Goal: Check status: Check status

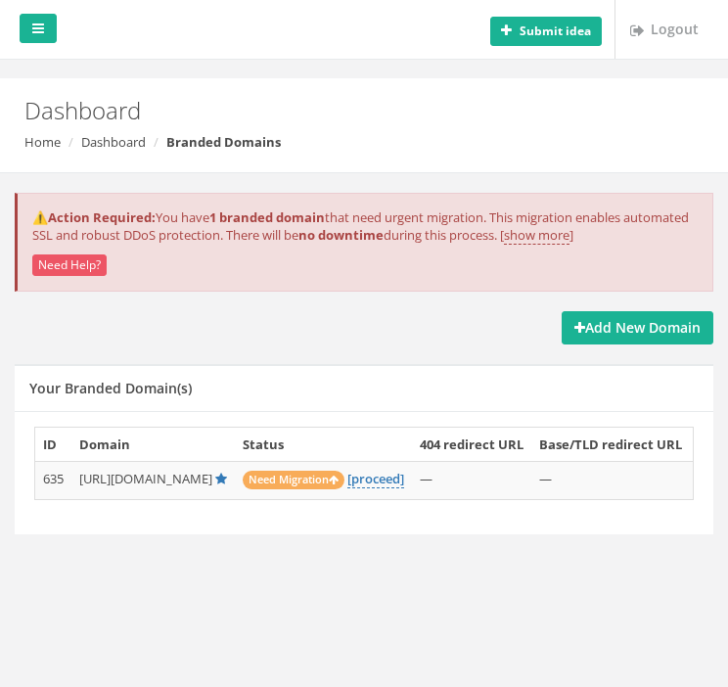
scroll to position [197, 0]
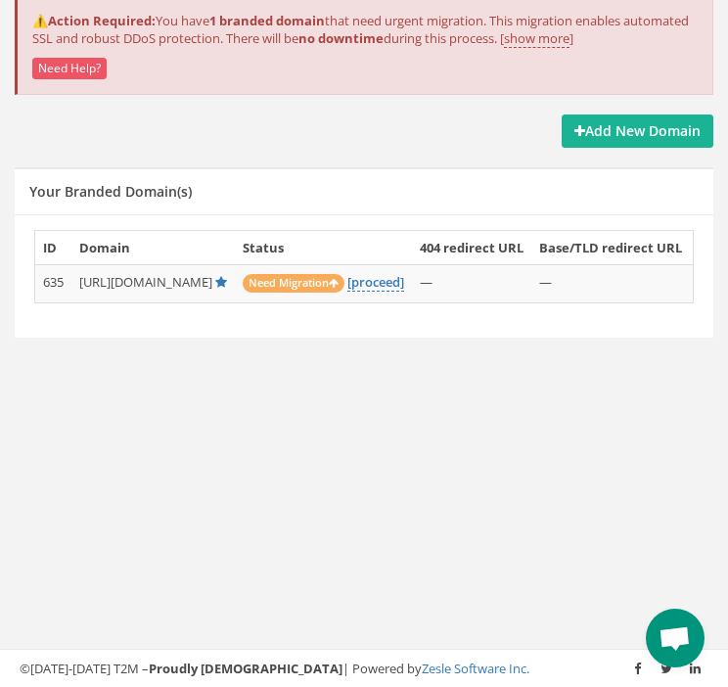
click at [339, 279] on icon at bounding box center [334, 283] width 10 height 11
click at [404, 273] on link "[proceed]" at bounding box center [376, 282] width 57 height 19
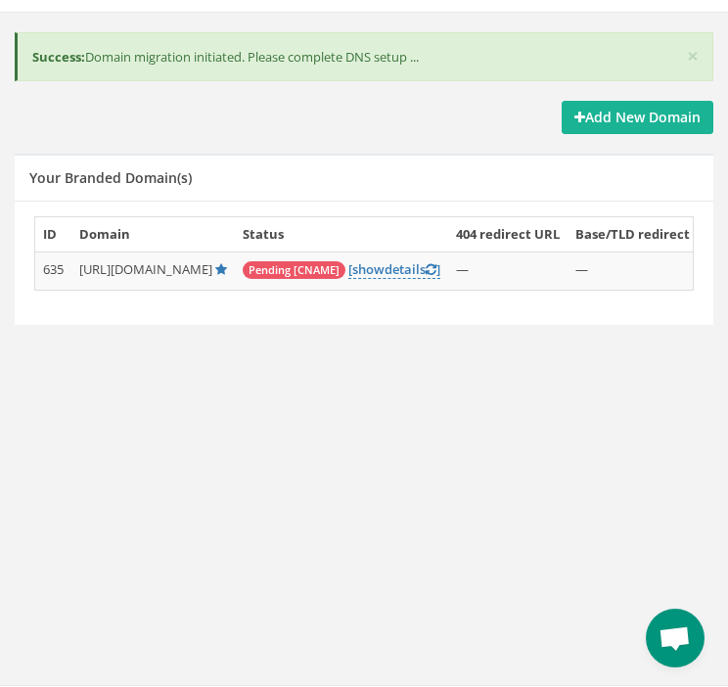
scroll to position [176, 0]
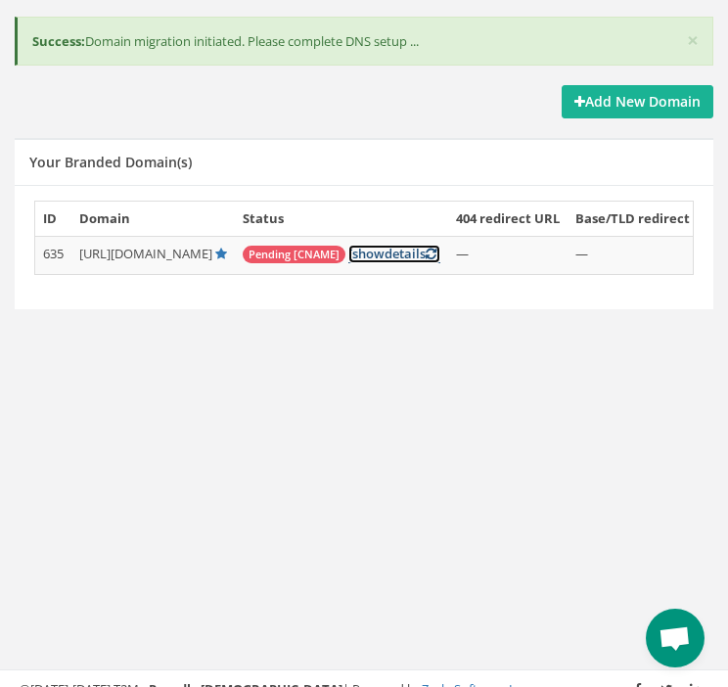
click at [385, 252] on span "show" at bounding box center [368, 254] width 32 height 18
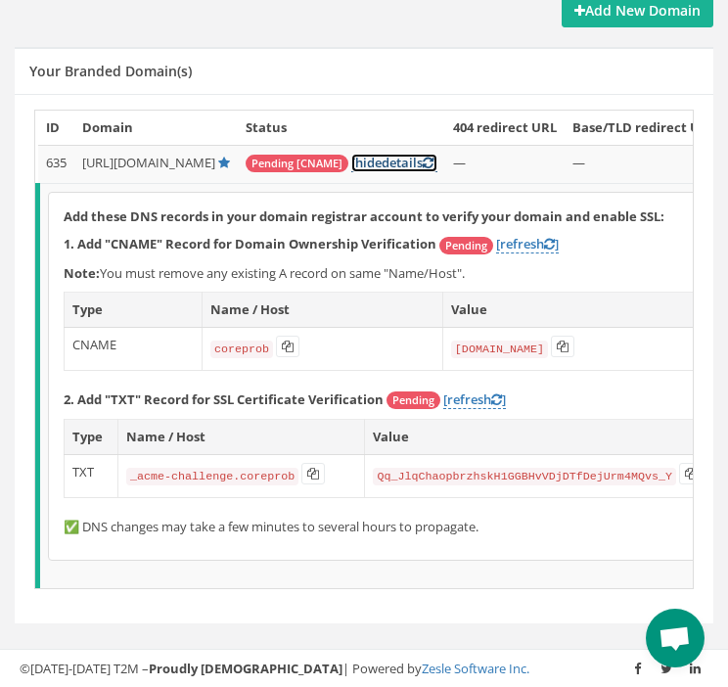
scroll to position [277, 0]
click at [294, 341] on icon at bounding box center [288, 347] width 12 height 12
click at [575, 336] on button at bounding box center [562, 347] width 23 height 22
click at [532, 235] on link "[refresh ]" at bounding box center [527, 244] width 63 height 19
click at [543, 235] on link "[refresh ]" at bounding box center [527, 244] width 63 height 19
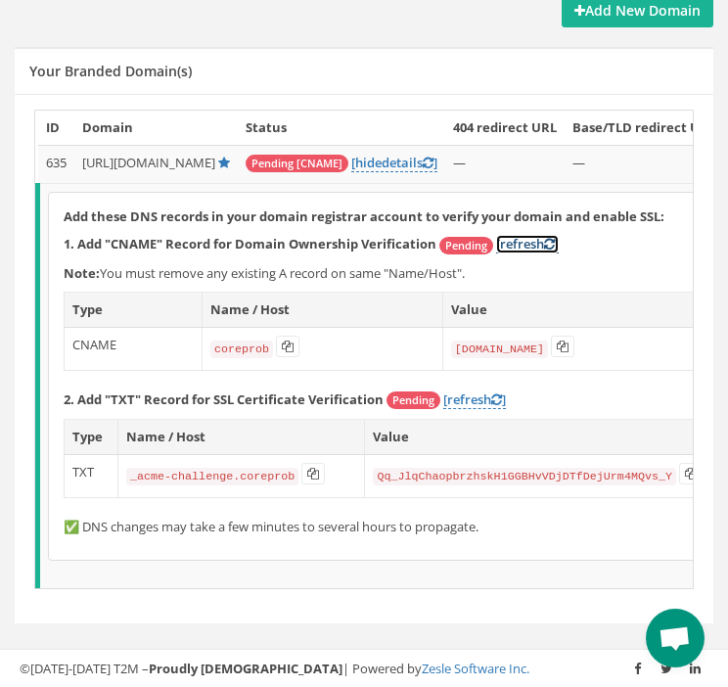
click at [543, 235] on link "[refresh ]" at bounding box center [527, 244] width 63 height 19
click at [315, 463] on button at bounding box center [313, 474] width 23 height 22
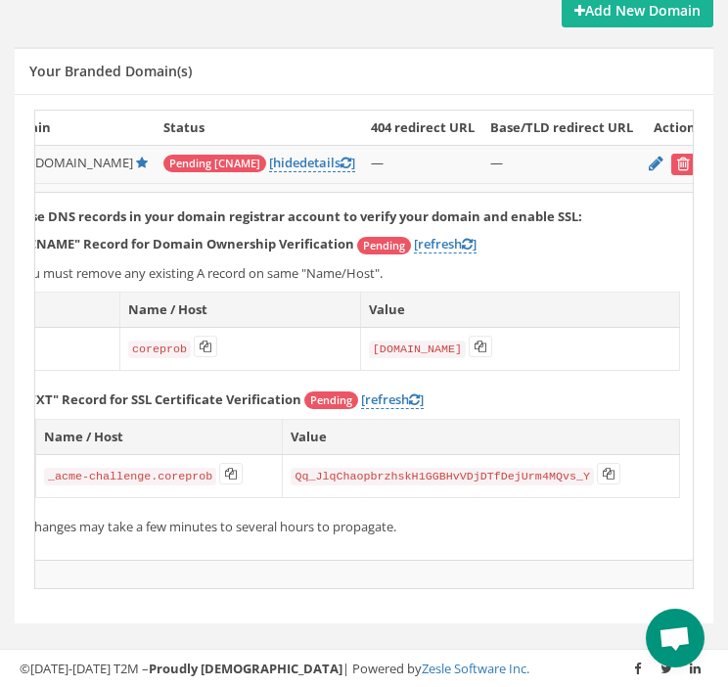
scroll to position [0, 86]
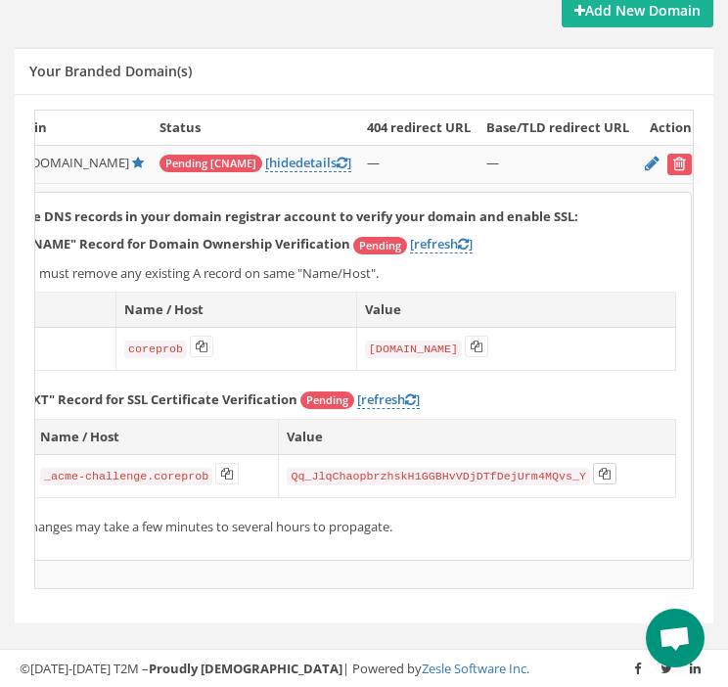
click at [611, 468] on icon at bounding box center [605, 474] width 12 height 12
click at [372, 391] on link "[refresh ]" at bounding box center [388, 400] width 63 height 19
click at [430, 235] on link "[refresh ]" at bounding box center [441, 244] width 63 height 19
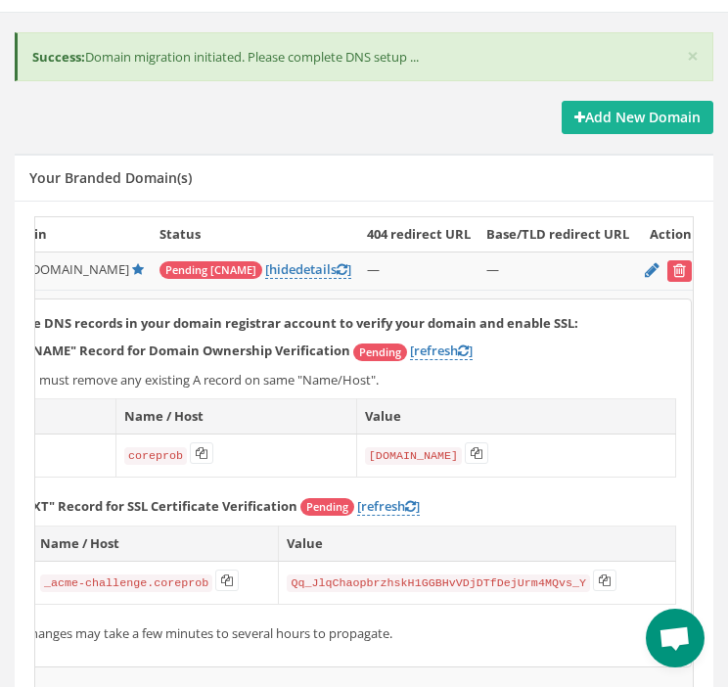
scroll to position [158, 0]
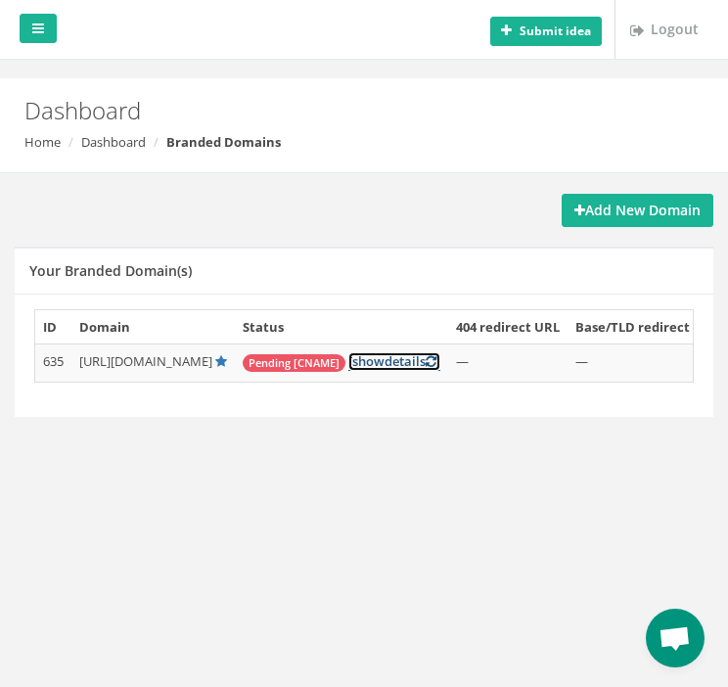
click at [441, 352] on link "[ show details ]" at bounding box center [395, 361] width 92 height 19
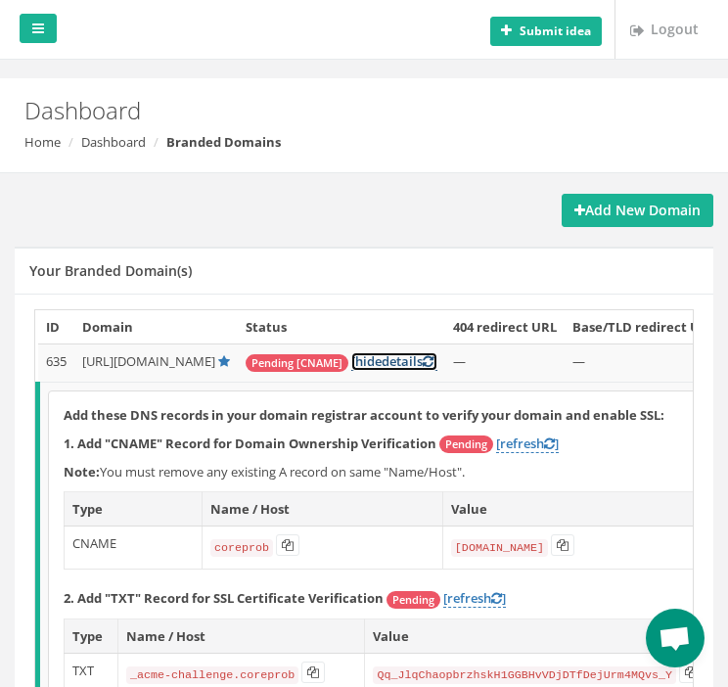
scroll to position [210, 0]
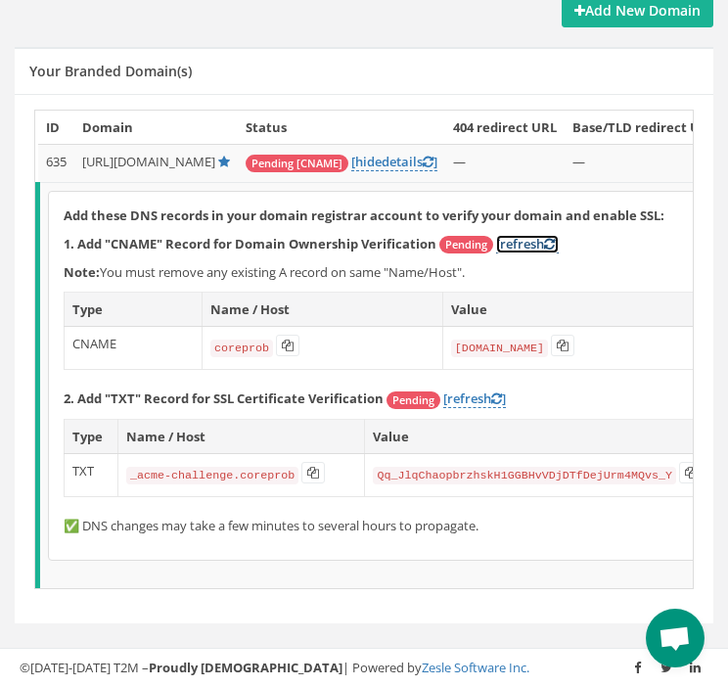
click at [533, 235] on link "[refresh ]" at bounding box center [527, 244] width 63 height 19
click at [487, 374] on div "Add these DNS records in your domain registrar account to verify your domain an…" at bounding box center [413, 376] width 728 height 368
click at [486, 390] on link "[refresh ]" at bounding box center [475, 399] width 63 height 19
click at [539, 235] on link "[refresh ]" at bounding box center [527, 244] width 63 height 19
click at [477, 390] on link "[refresh ]" at bounding box center [475, 399] width 63 height 19
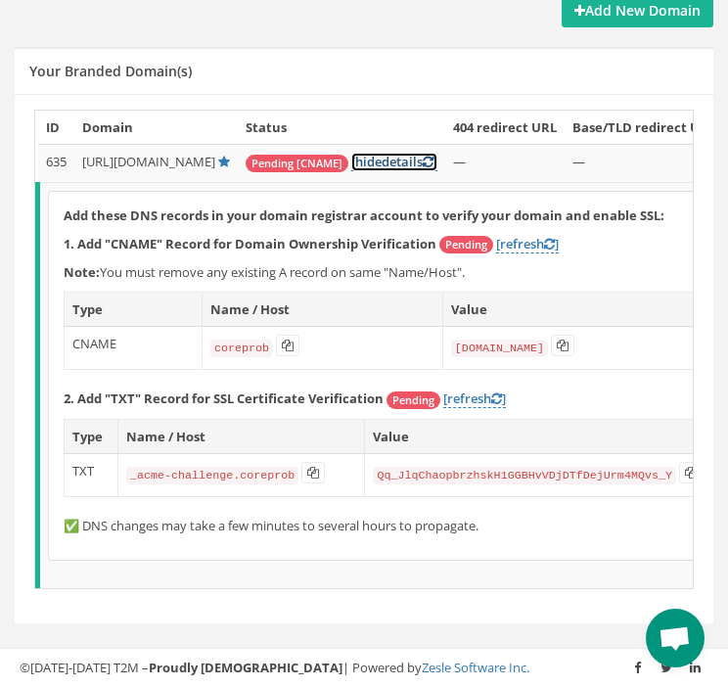
click at [438, 153] on link "[ hide details ]" at bounding box center [395, 162] width 86 height 19
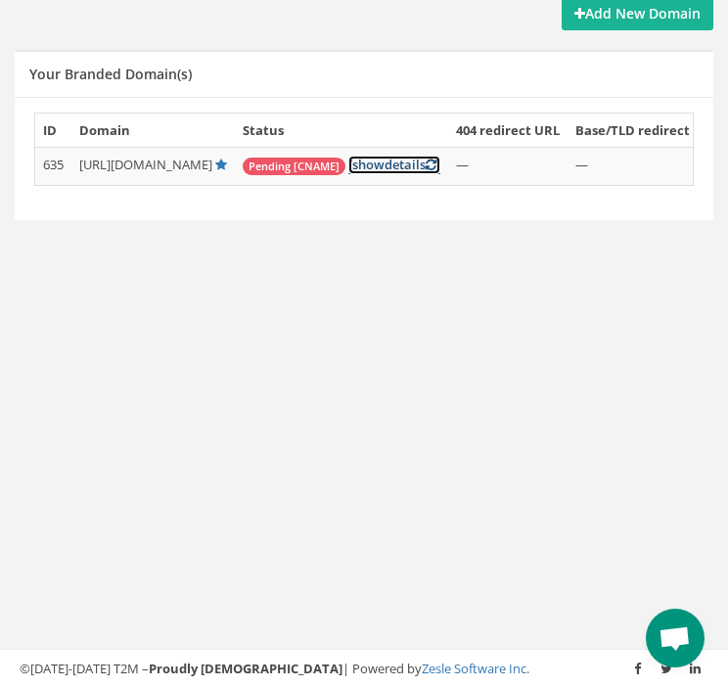
scroll to position [197, 0]
click at [441, 169] on link "[ show details ]" at bounding box center [395, 165] width 92 height 19
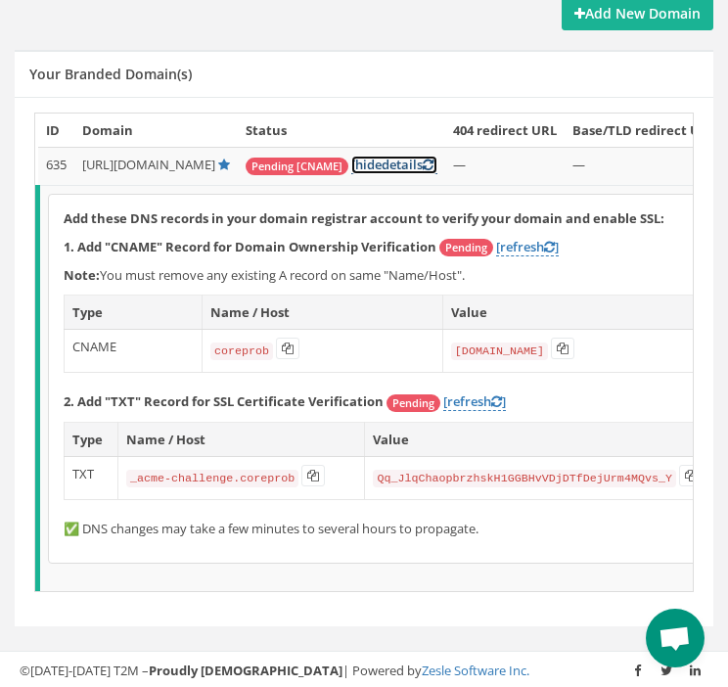
scroll to position [210, 0]
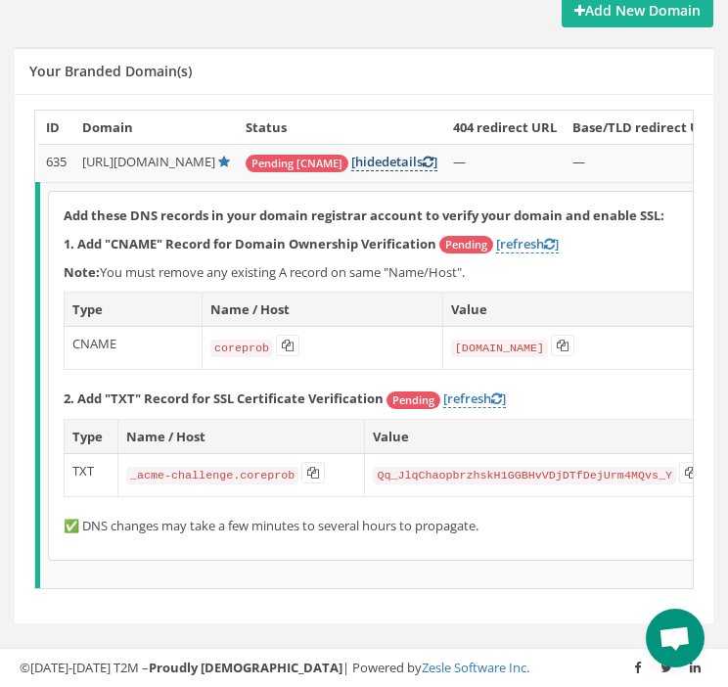
click at [446, 145] on td "Pending [CNAME] [ hide details ]" at bounding box center [342, 164] width 208 height 38
click at [382, 153] on span "hide" at bounding box center [368, 162] width 26 height 18
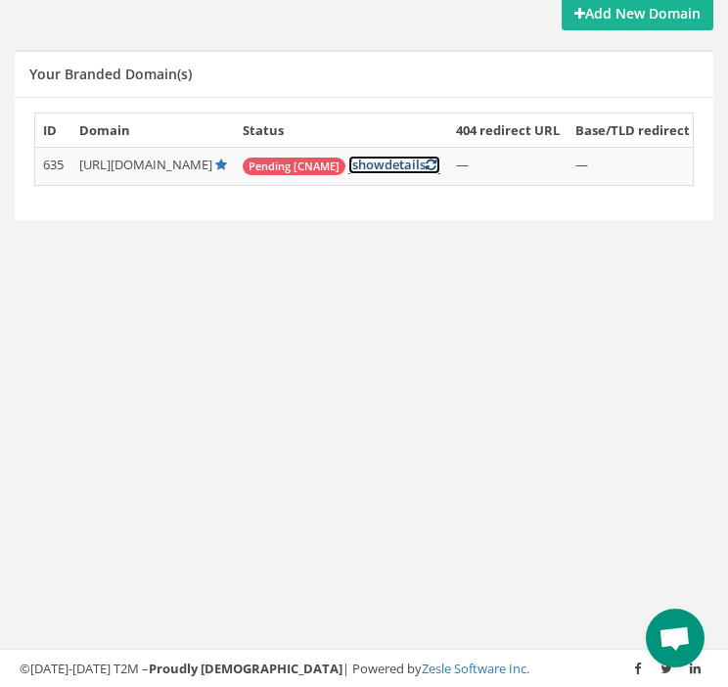
click at [385, 165] on span "show" at bounding box center [368, 165] width 32 height 18
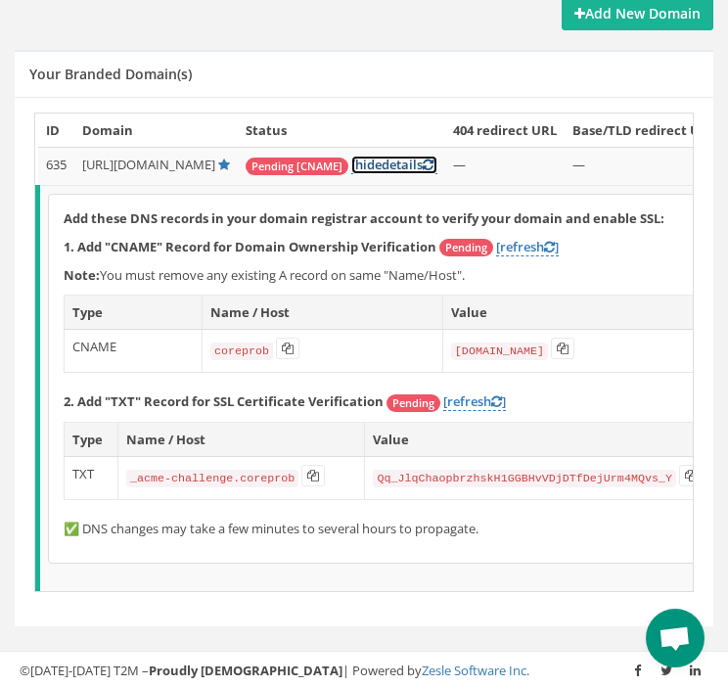
scroll to position [210, 0]
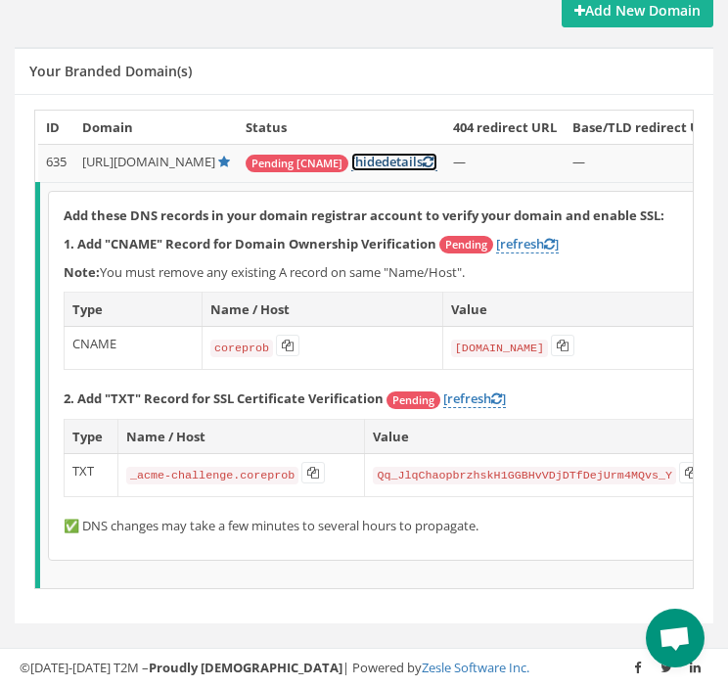
click at [382, 153] on span "hide" at bounding box center [368, 162] width 26 height 18
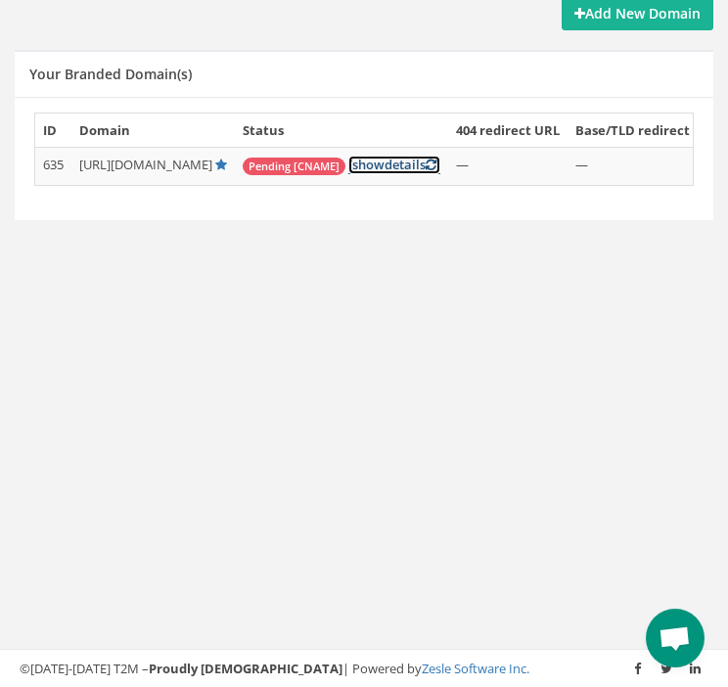
click at [385, 157] on span "show" at bounding box center [368, 165] width 32 height 18
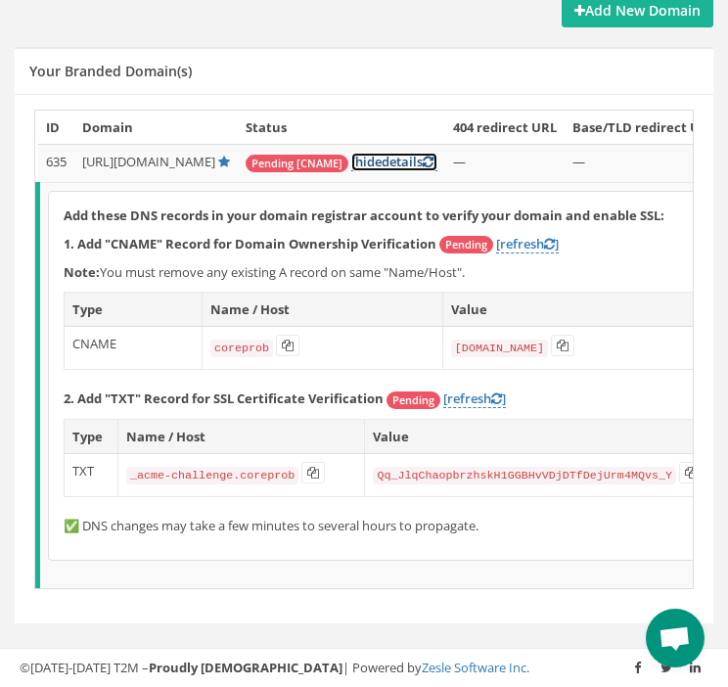
scroll to position [0, 0]
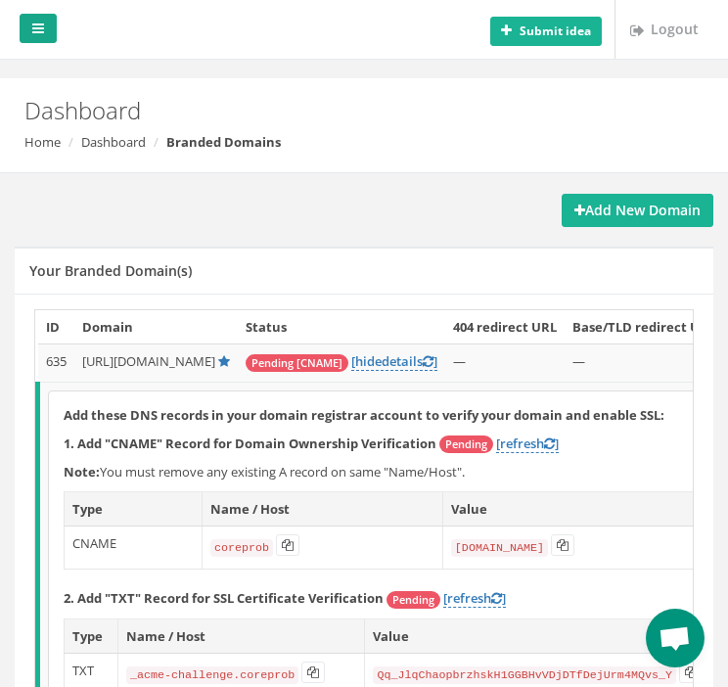
click at [37, 36] on link at bounding box center [38, 28] width 37 height 29
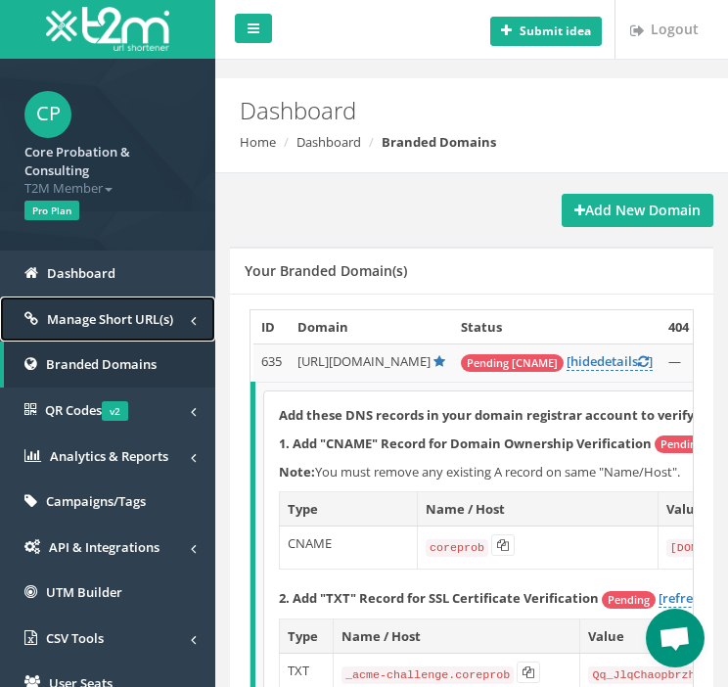
click at [90, 311] on span "Manage Short URL(s)" at bounding box center [110, 319] width 126 height 18
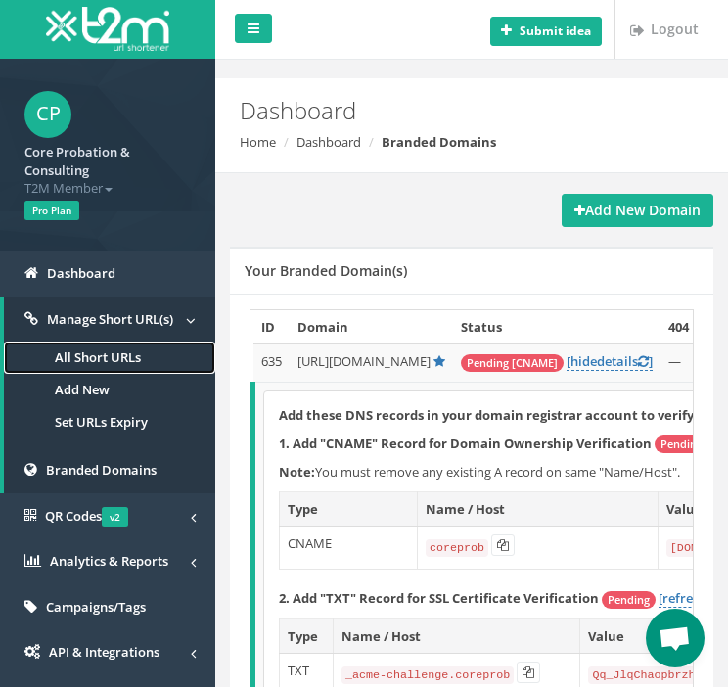
click at [116, 357] on link "All Short URLs" at bounding box center [109, 358] width 211 height 32
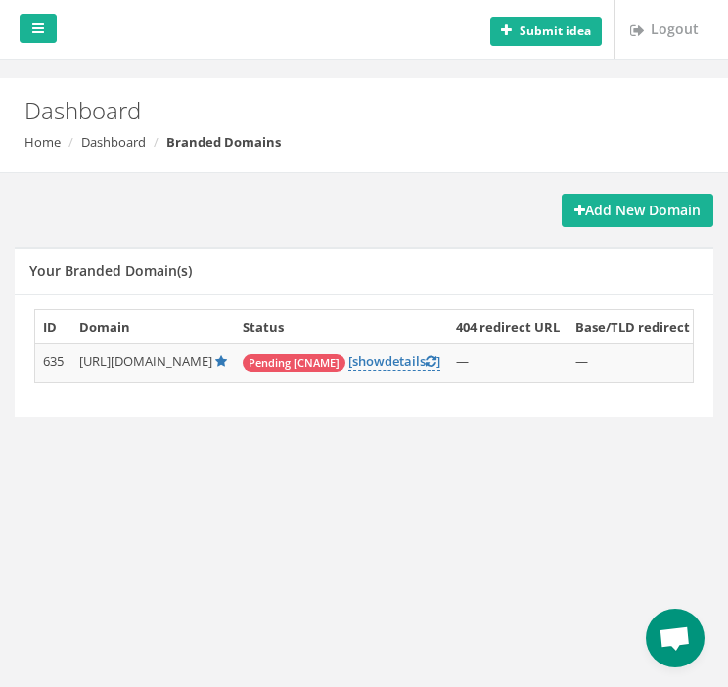
click at [346, 365] on span "Pending [CNAME]" at bounding box center [294, 363] width 103 height 18
click at [448, 348] on td "Pending [CNAME] [ show details ]" at bounding box center [341, 364] width 213 height 38
click at [441, 357] on link "[ show details ]" at bounding box center [395, 361] width 92 height 19
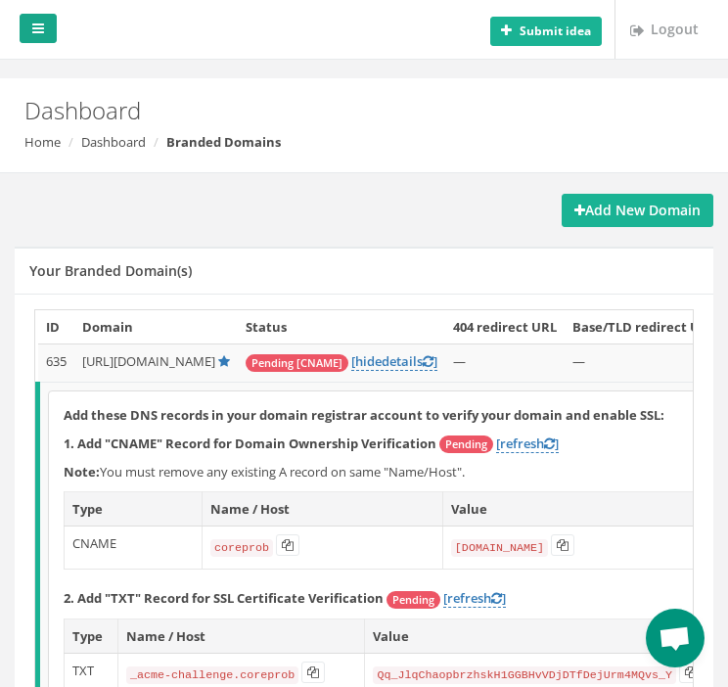
click at [36, 26] on icon at bounding box center [38, 29] width 12 height 14
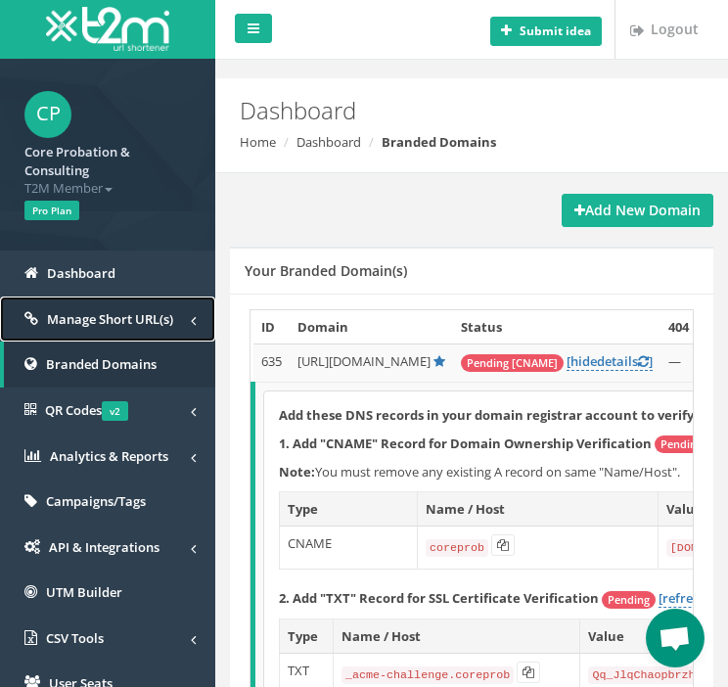
click at [71, 315] on span "Manage Short URL(s)" at bounding box center [110, 319] width 126 height 18
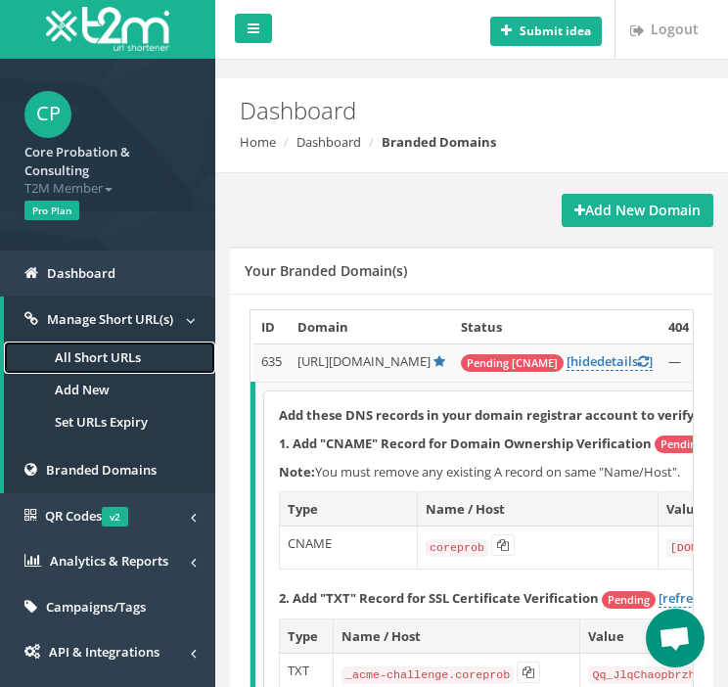
click at [85, 353] on link "All Short URLs" at bounding box center [109, 358] width 211 height 32
